Goal: Navigation & Orientation: Find specific page/section

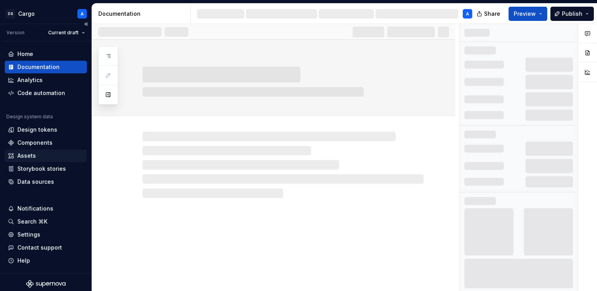
click at [37, 154] on div "Assets" at bounding box center [46, 156] width 76 height 8
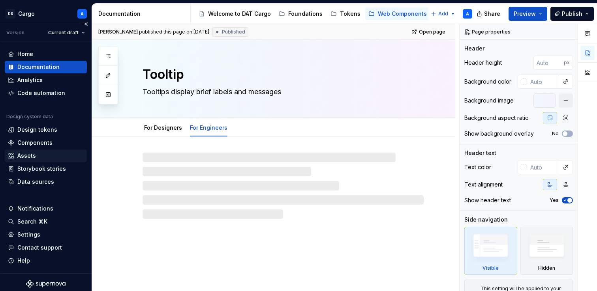
type textarea "*"
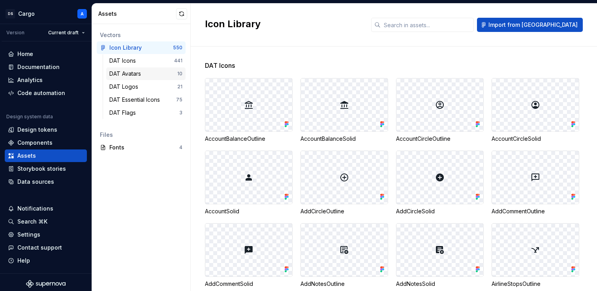
click at [137, 71] on div "DAT Avatars" at bounding box center [126, 74] width 35 height 8
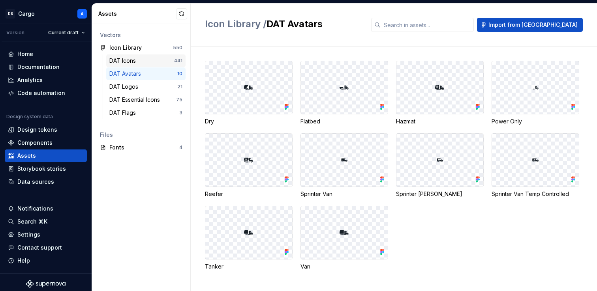
click at [128, 60] on div "DAT Icons" at bounding box center [124, 61] width 30 height 8
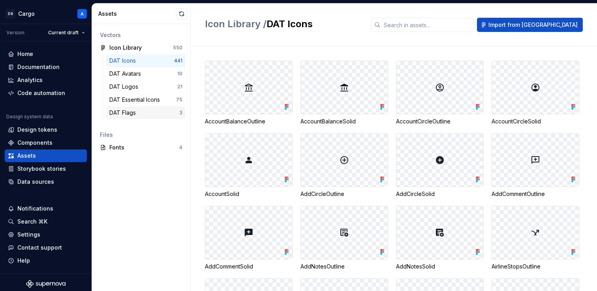
click at [125, 113] on div "DAT Flags" at bounding box center [124, 113] width 30 height 8
